Goal: Find specific page/section: Find specific page/section

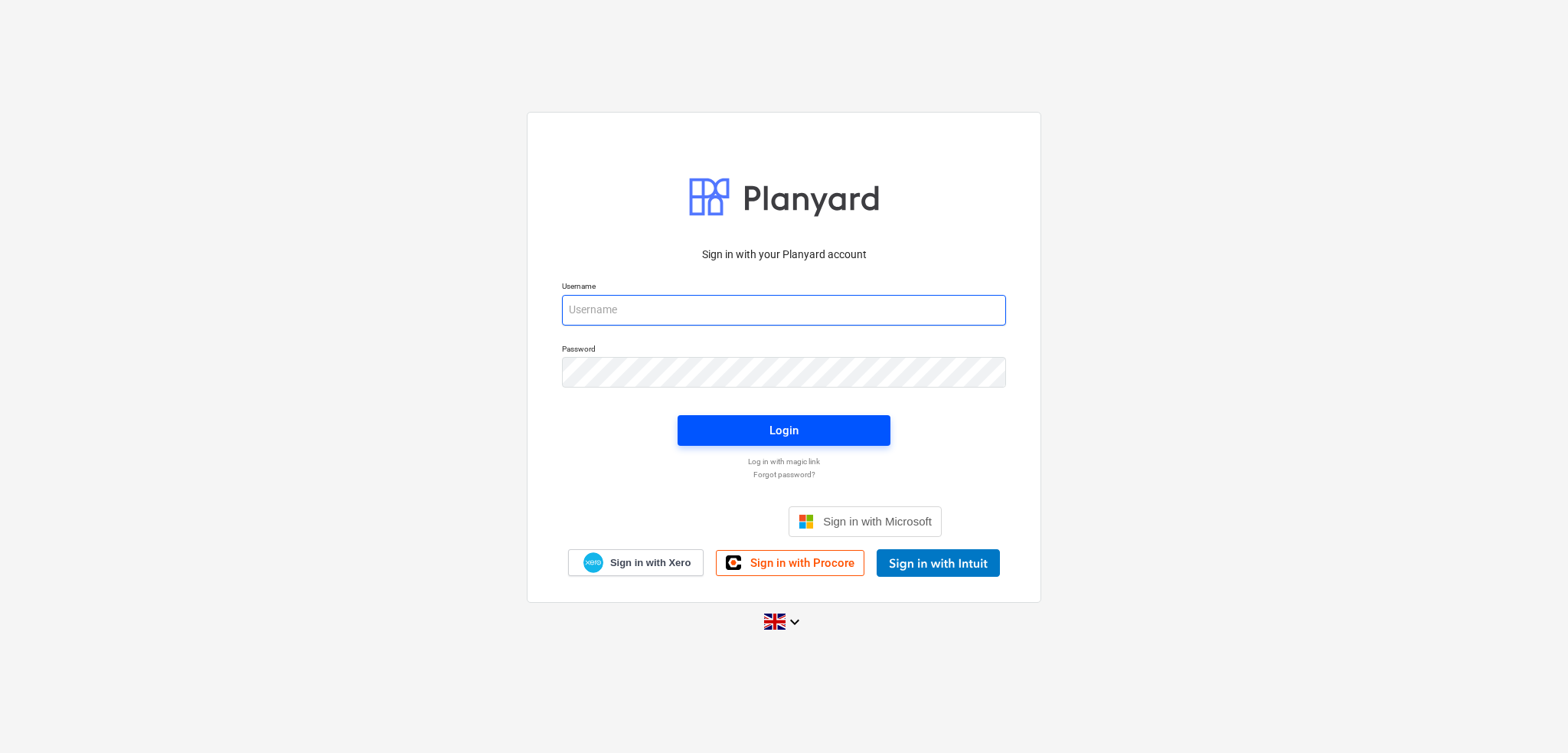
type input "[PERSON_NAME][EMAIL_ADDRESS][DOMAIN_NAME]"
click at [705, 426] on span "Login" at bounding box center [784, 430] width 176 height 20
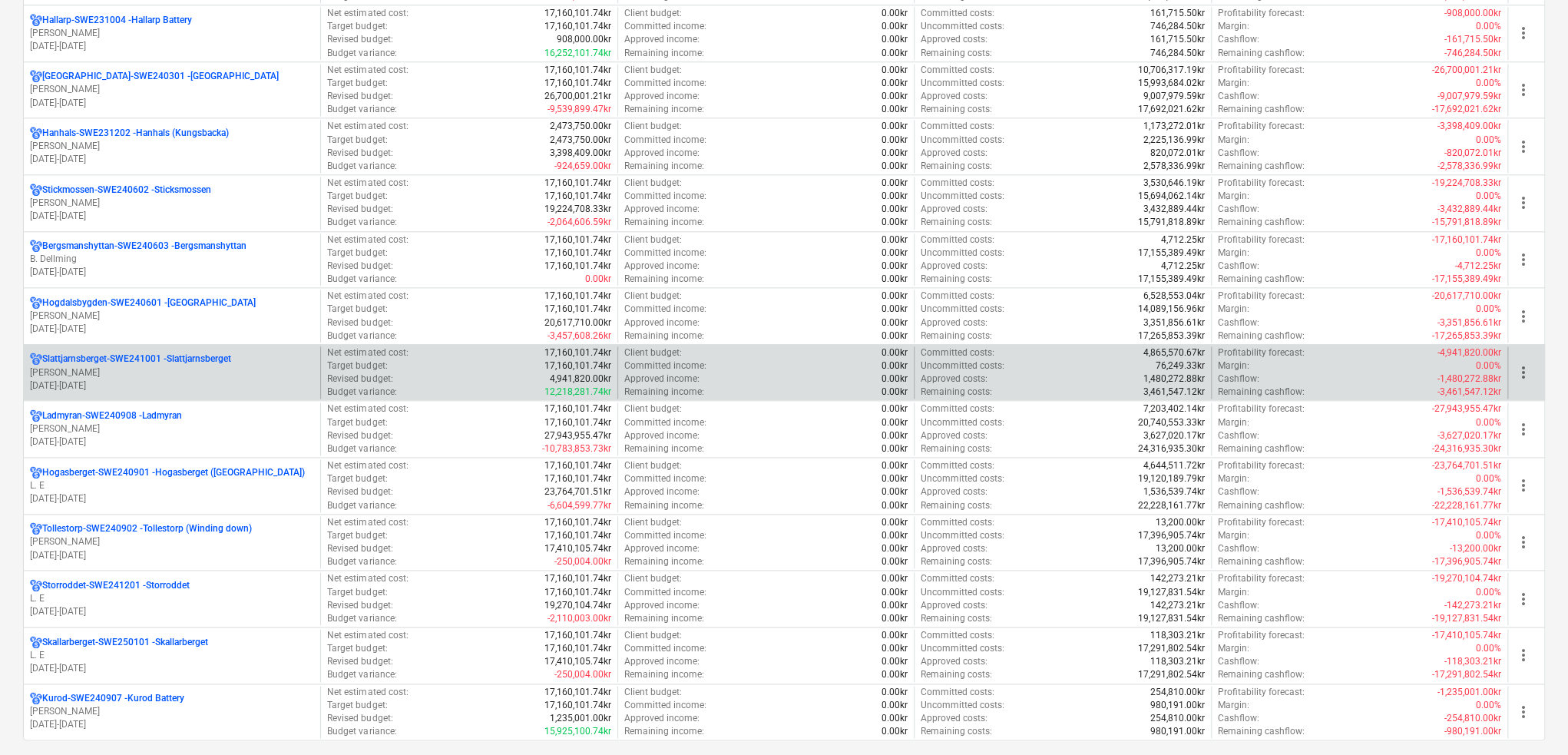
scroll to position [1152, 0]
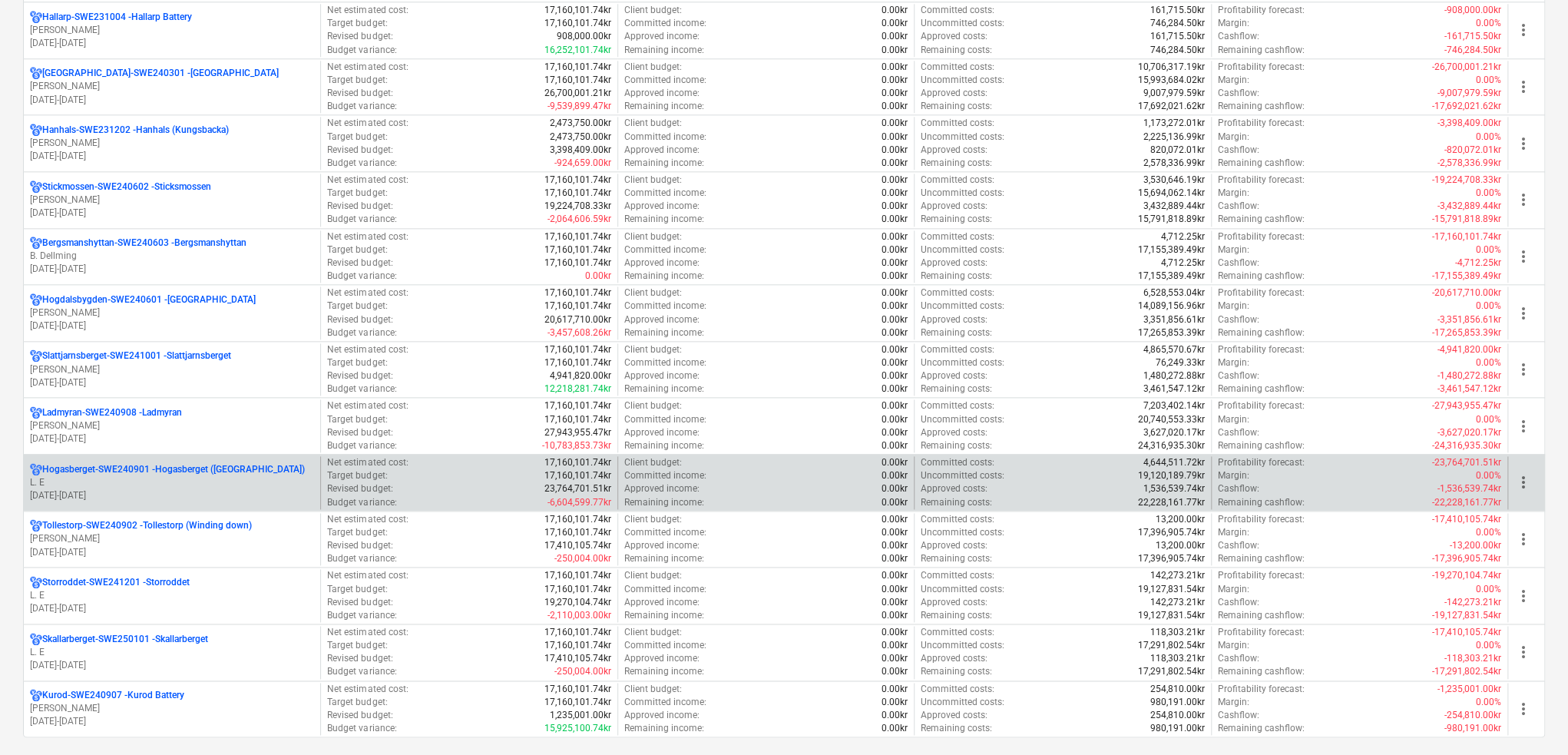
click at [190, 478] on p "L. E" at bounding box center [172, 482] width 284 height 13
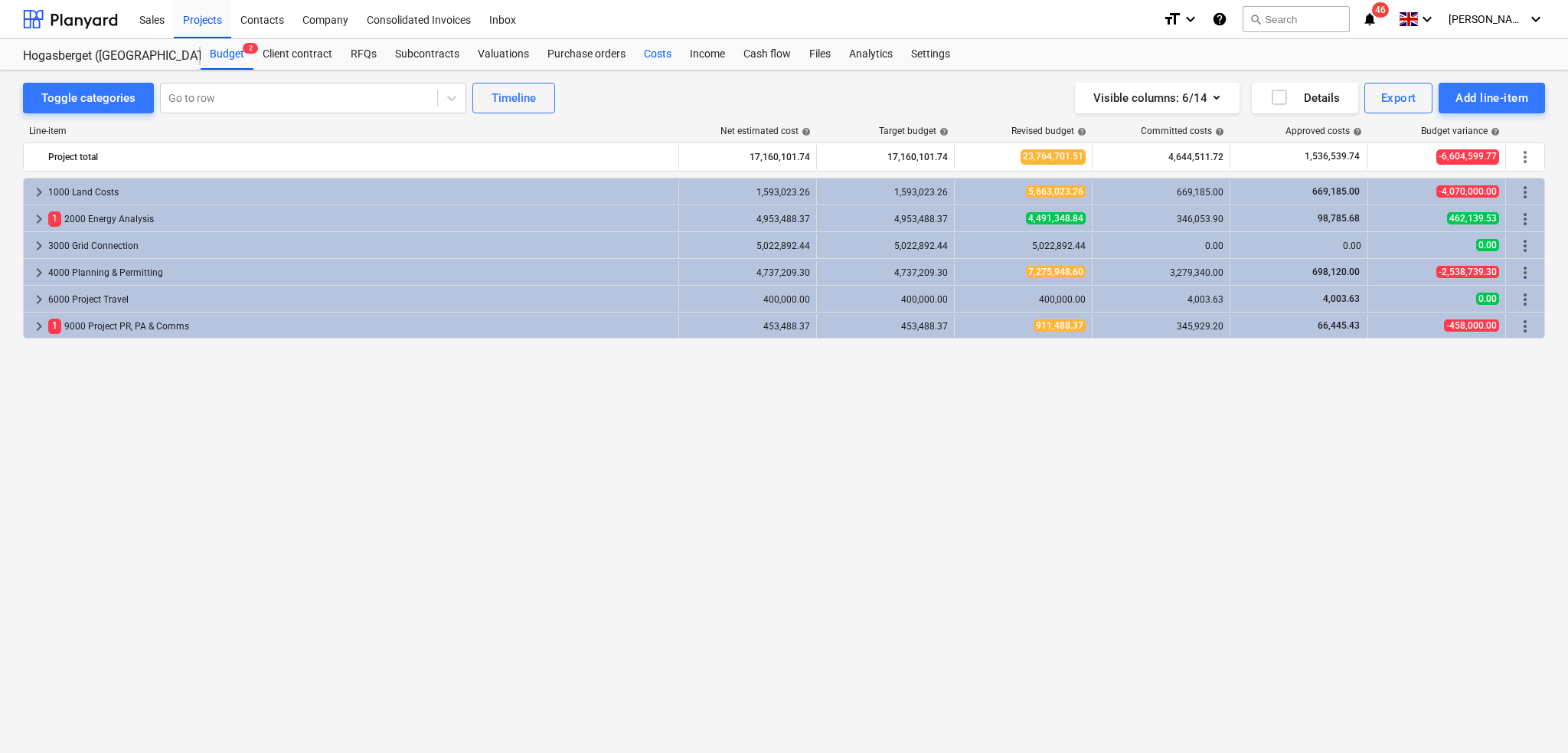
click at [650, 54] on div "Costs" at bounding box center [657, 54] width 46 height 31
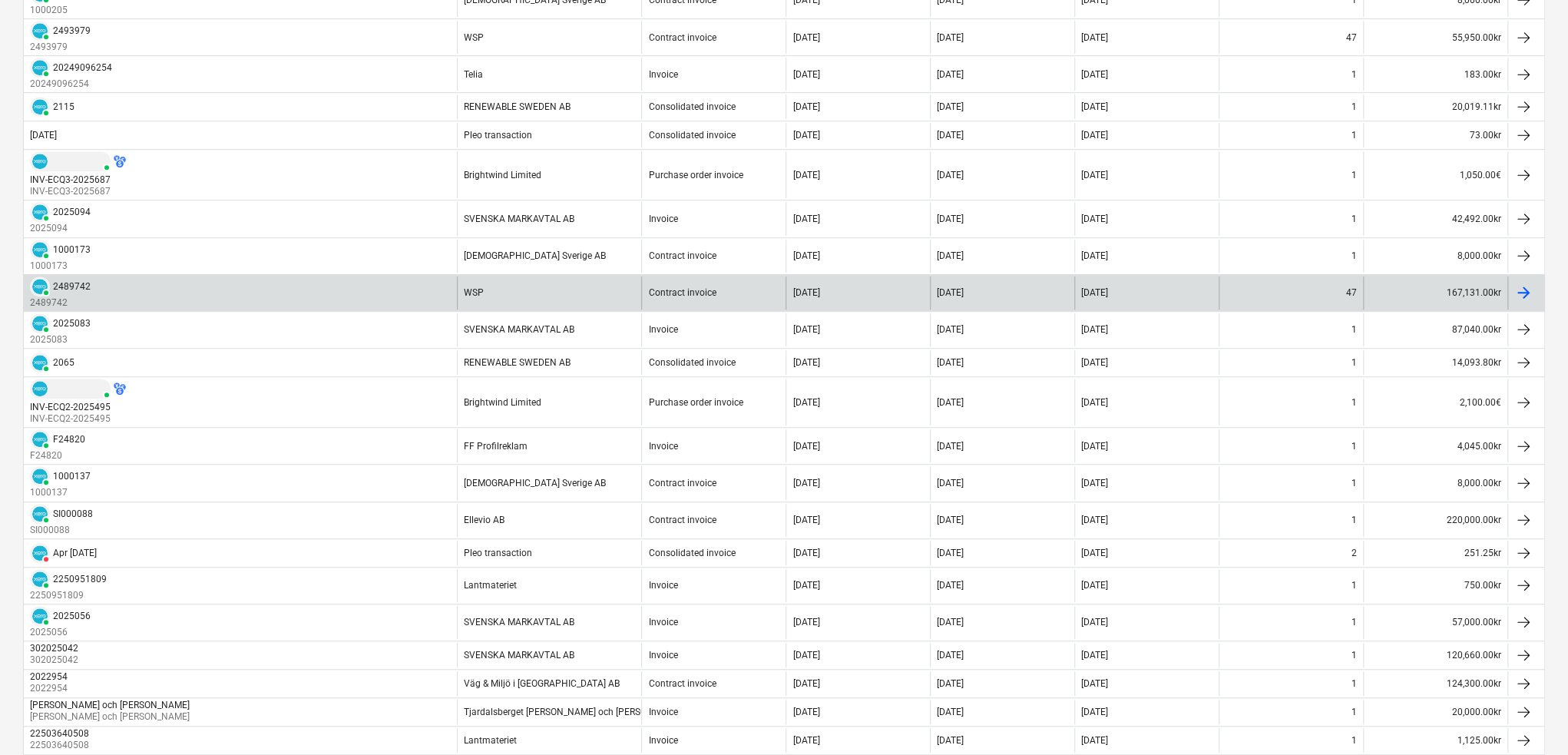
scroll to position [537, 0]
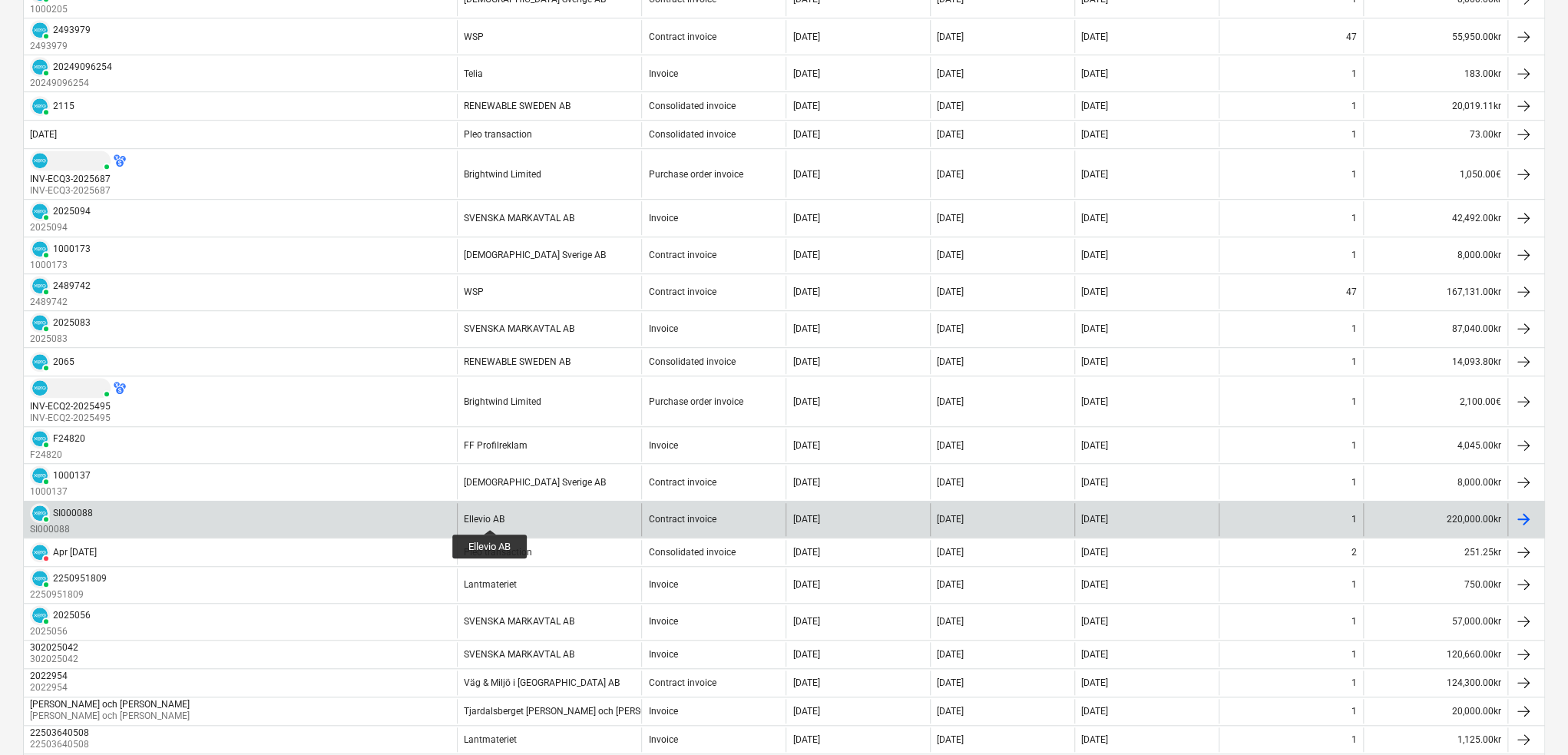
click at [491, 515] on div "Ellevio AB" at bounding box center [484, 519] width 41 height 10
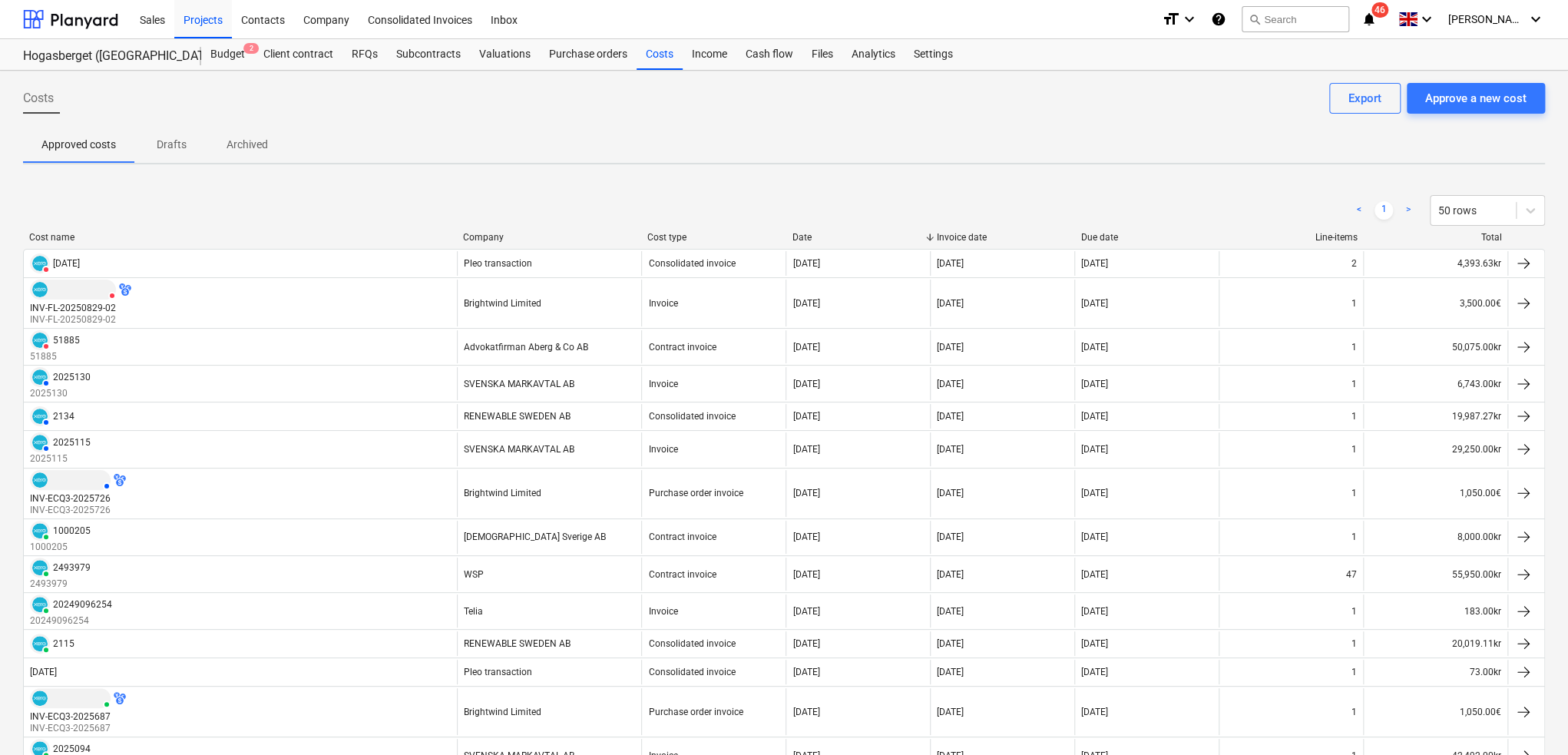
click at [547, 131] on div "Approved costs Drafts Archived" at bounding box center [784, 144] width 1521 height 37
click at [758, 117] on div "Costs Approve a new cost Export" at bounding box center [784, 105] width 1521 height 43
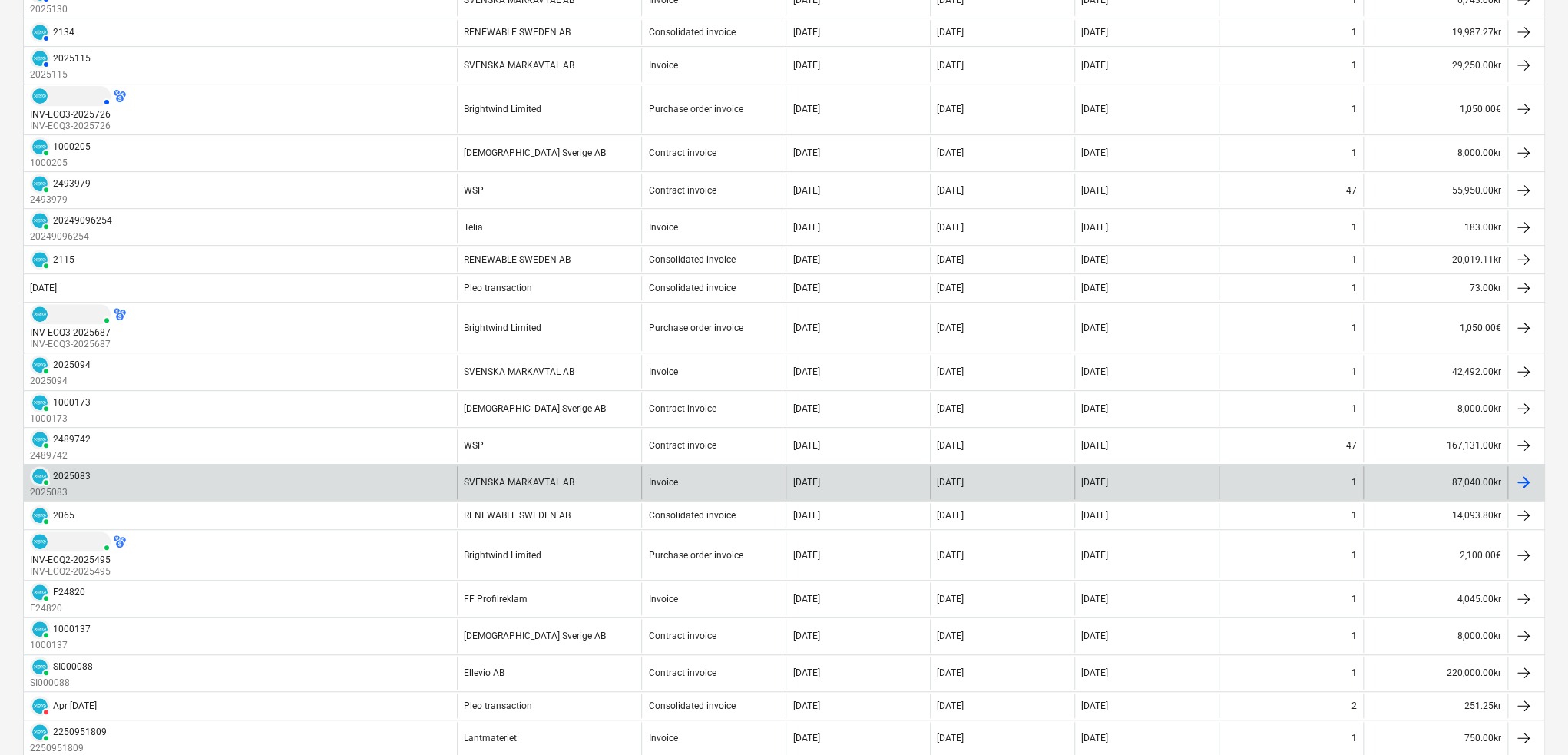
scroll to position [460, 0]
